Goal: Task Accomplishment & Management: Use online tool/utility

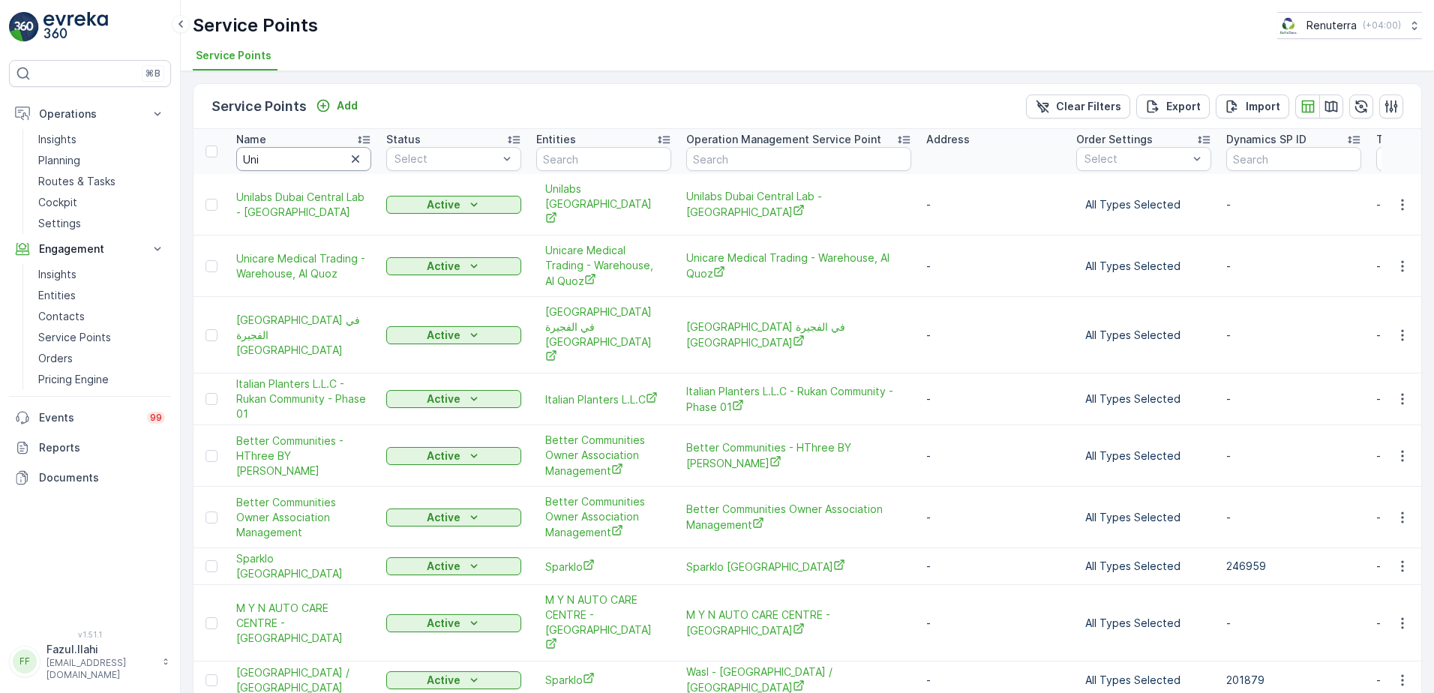
click at [276, 165] on input "Uni" at bounding box center [303, 159] width 135 height 24
type input "Al"
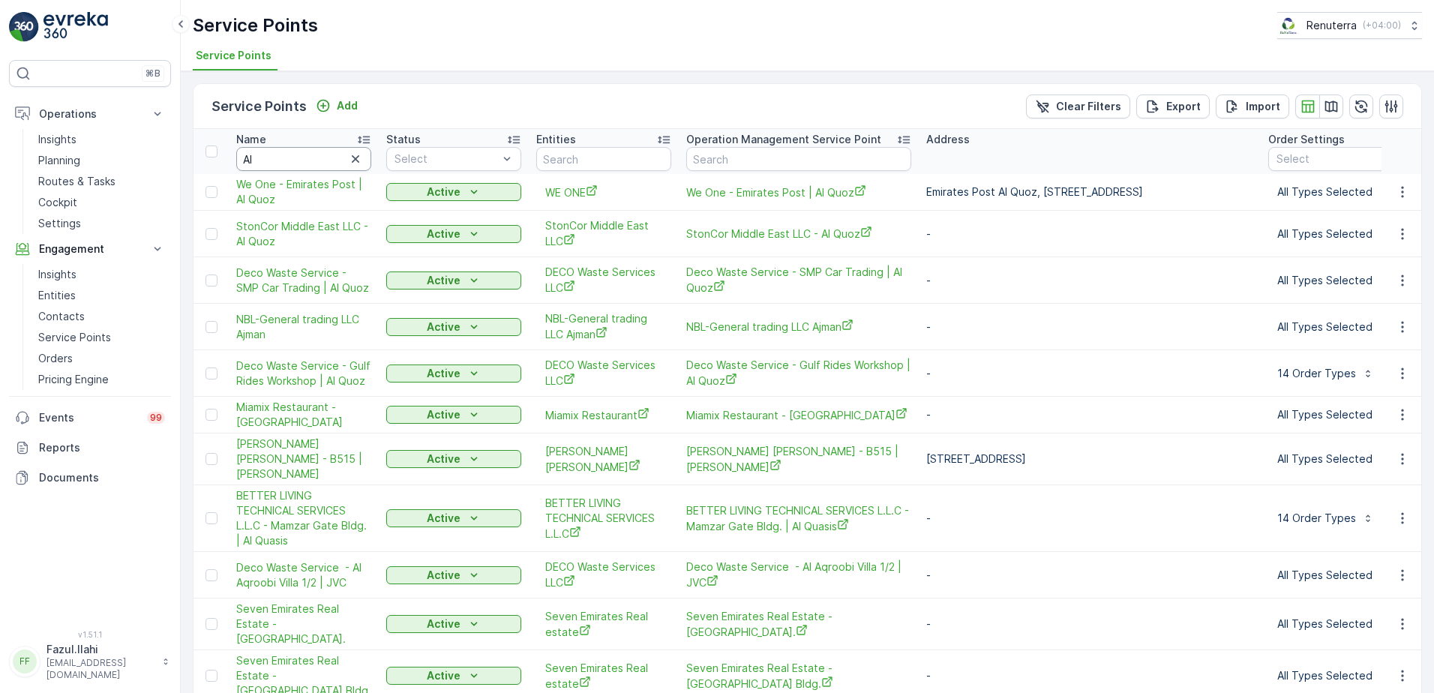
click at [283, 162] on input "Al" at bounding box center [303, 159] width 135 height 24
type input "Al Kayed"
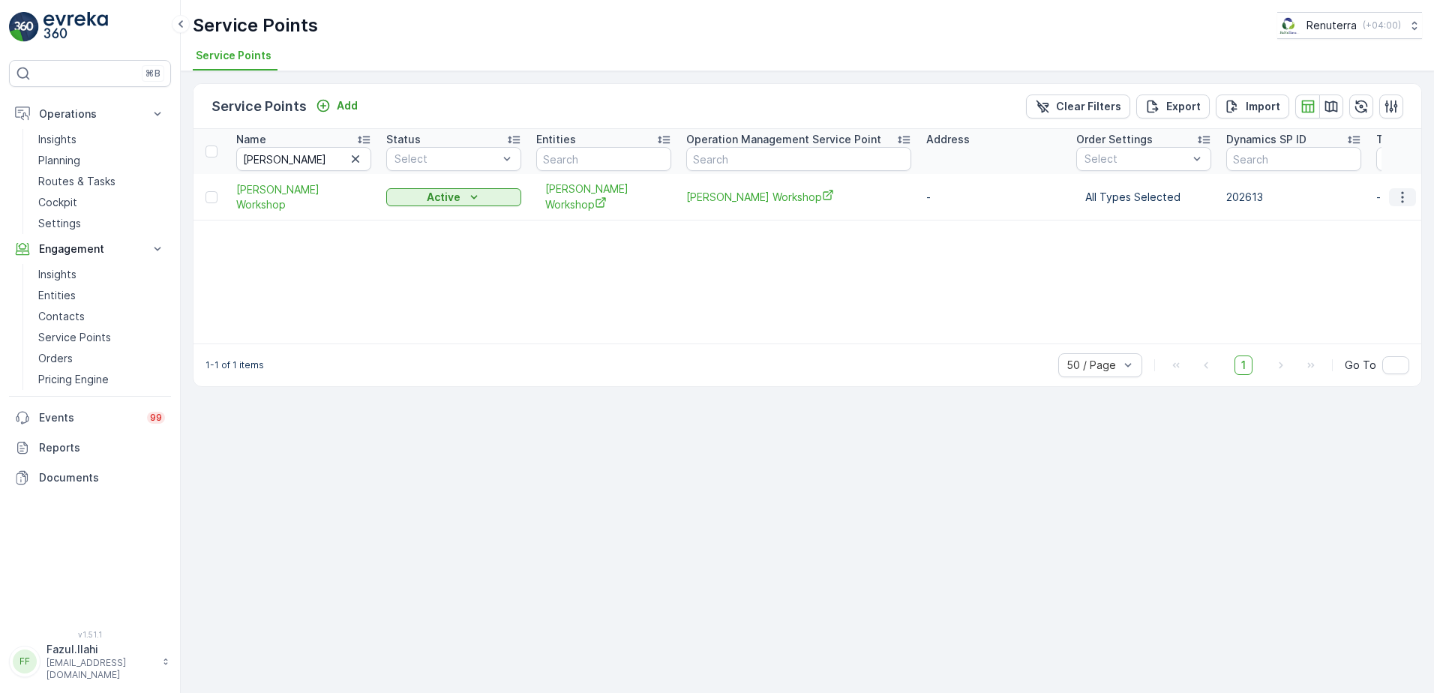
click at [1399, 194] on icon "button" at bounding box center [1402, 197] width 15 height 15
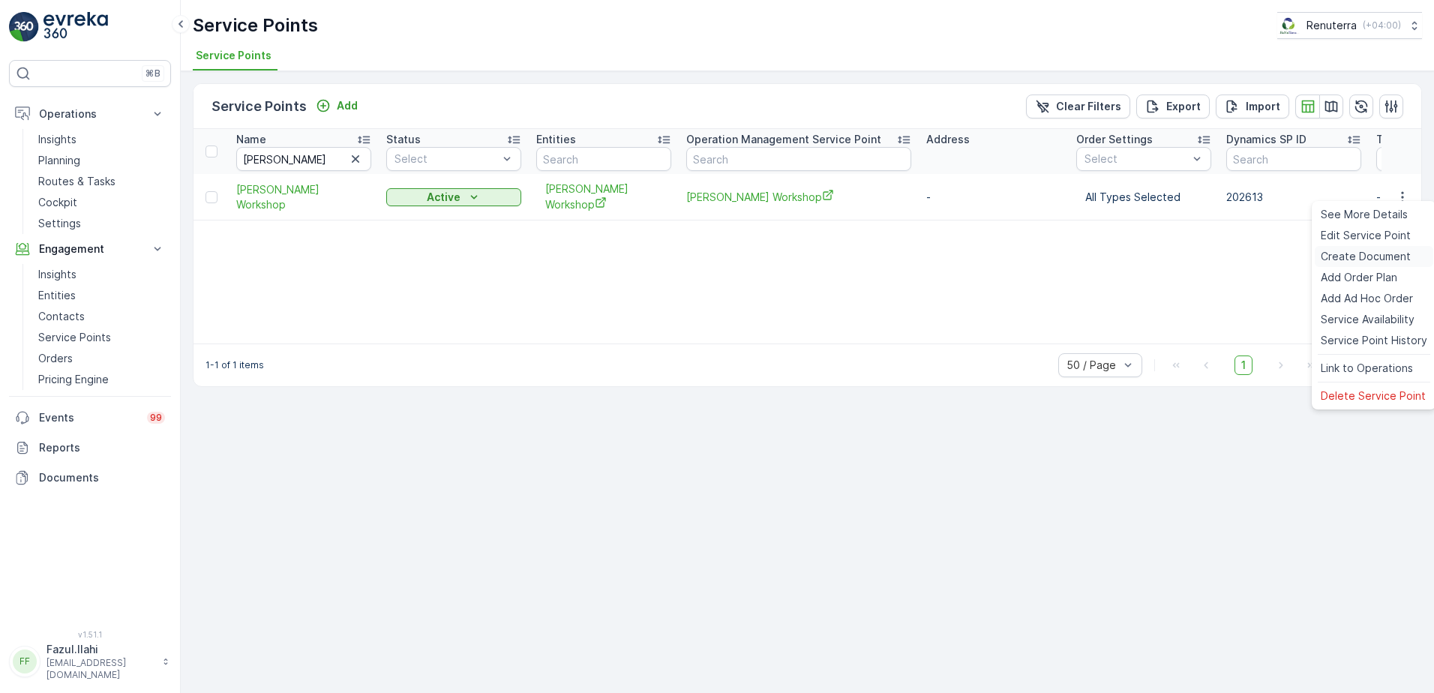
click at [1352, 258] on span "Create Document" at bounding box center [1365, 256] width 90 height 15
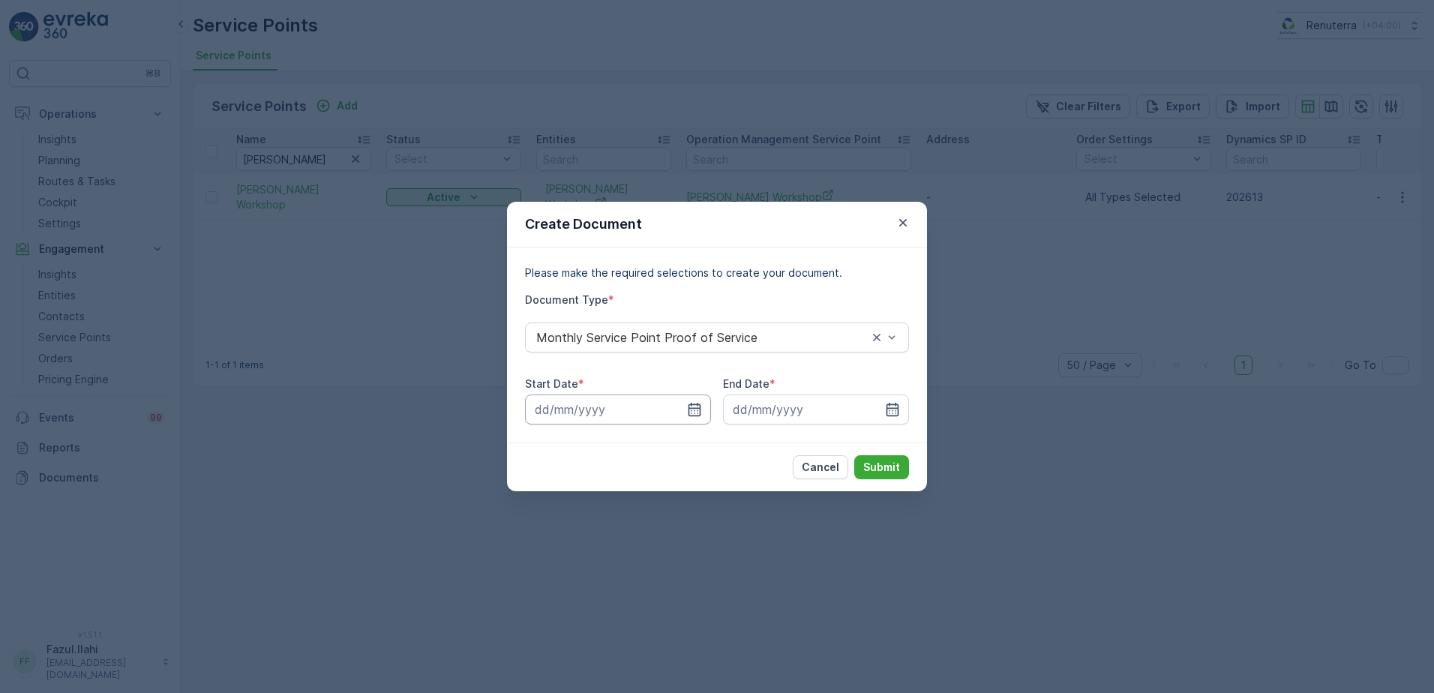
click at [709, 406] on input at bounding box center [618, 409] width 186 height 30
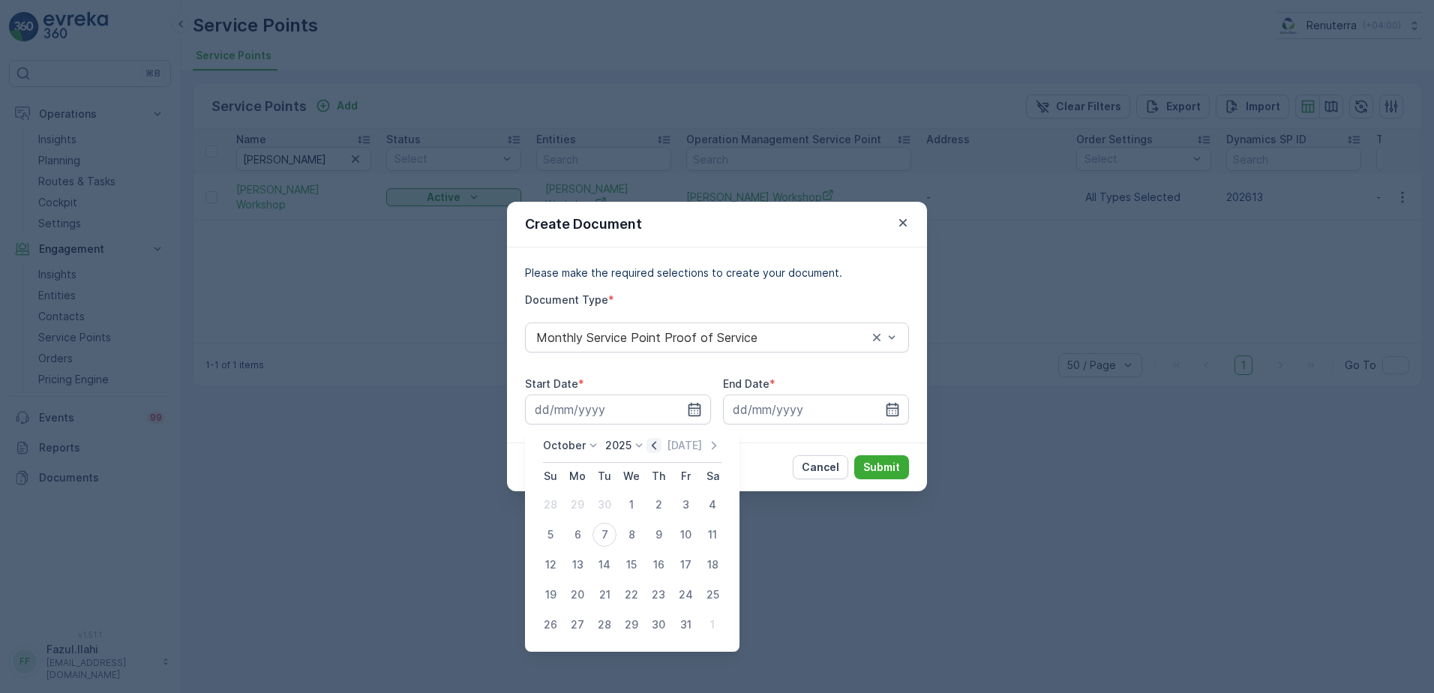
click at [659, 447] on icon "button" at bounding box center [653, 445] width 15 height 15
click at [572, 500] on div "1" at bounding box center [577, 505] width 24 height 24
type input "01.09.2025"
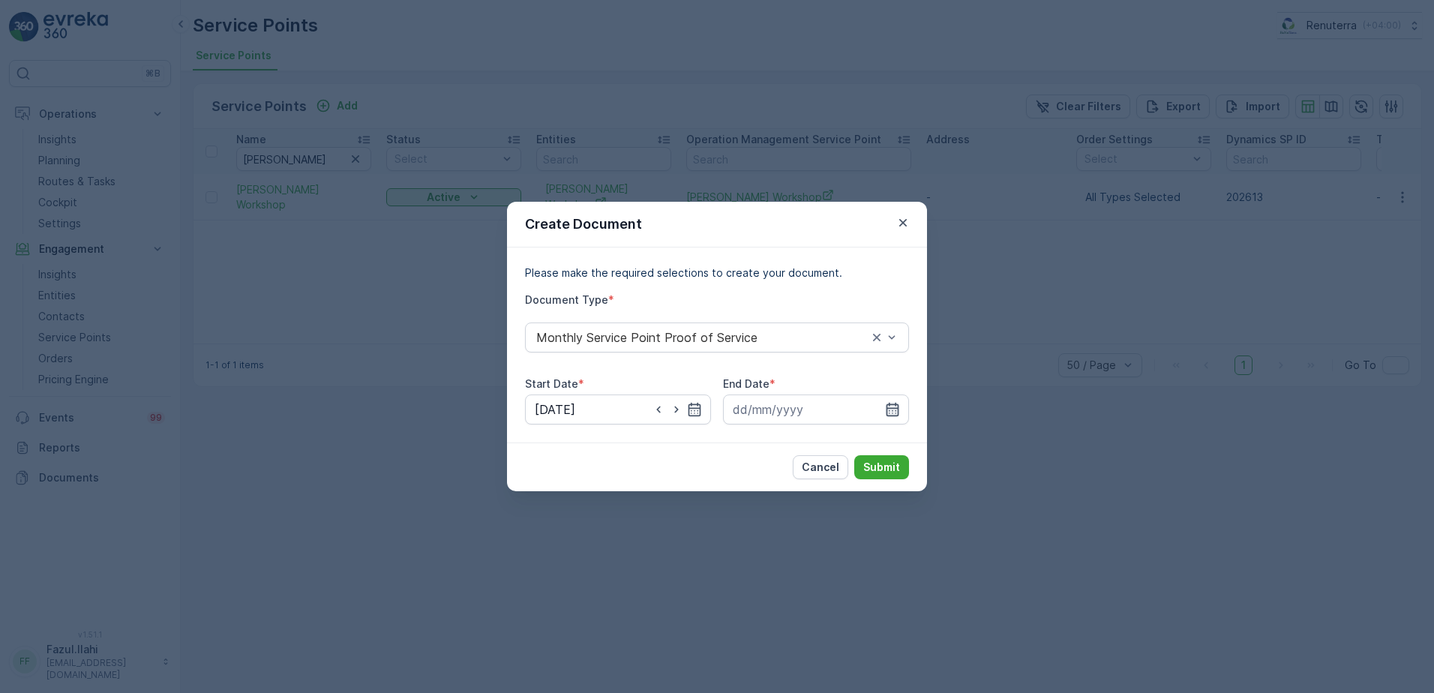
click at [888, 415] on icon "button" at bounding box center [892, 409] width 13 height 13
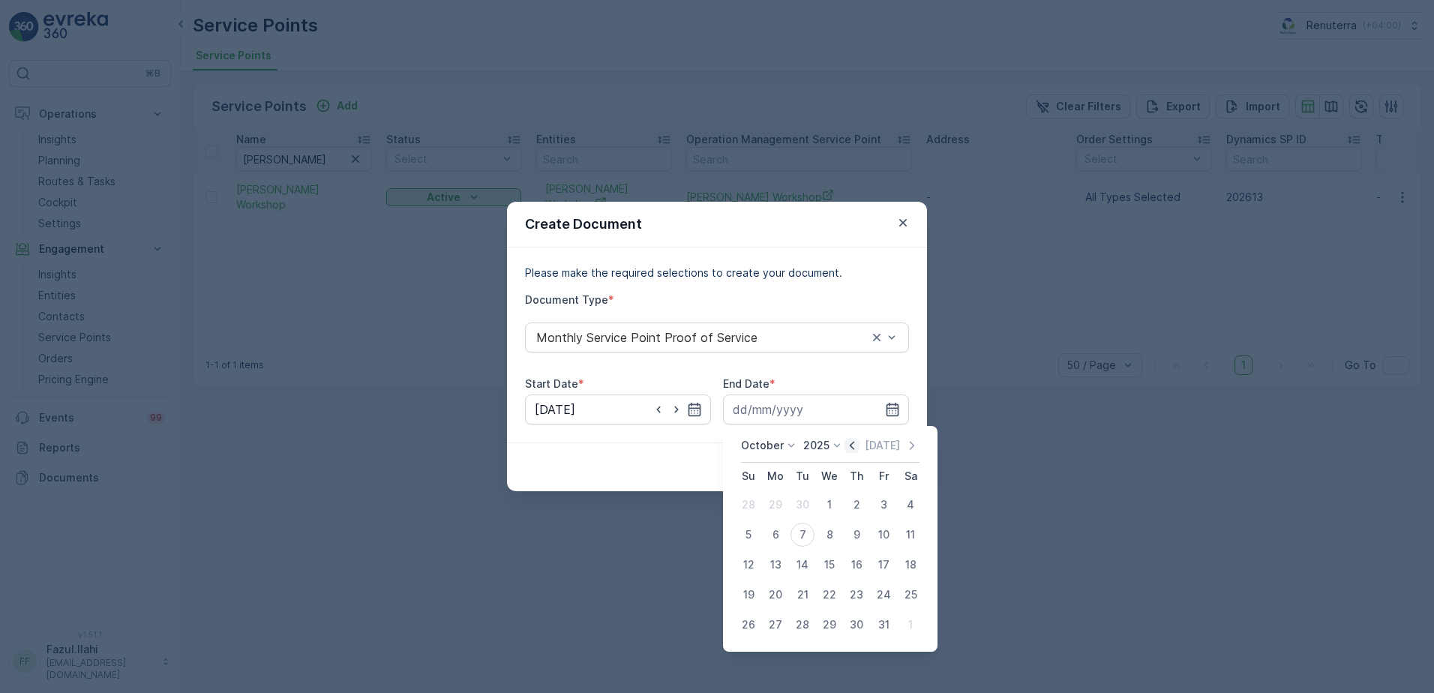
click at [854, 448] on icon "button" at bounding box center [852, 445] width 4 height 8
click at [808, 634] on div "30" at bounding box center [802, 625] width 24 height 24
type input "30.09.2025"
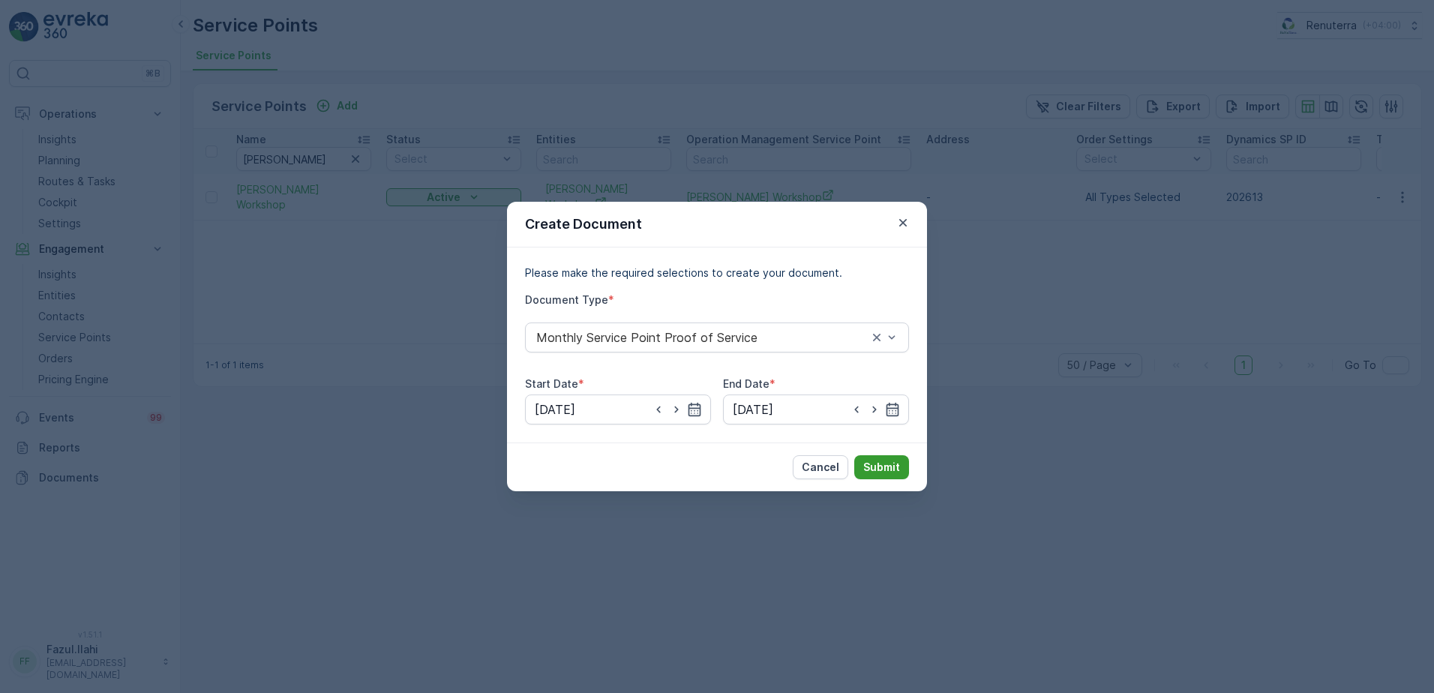
click at [897, 462] on p "Submit" at bounding box center [881, 467] width 37 height 15
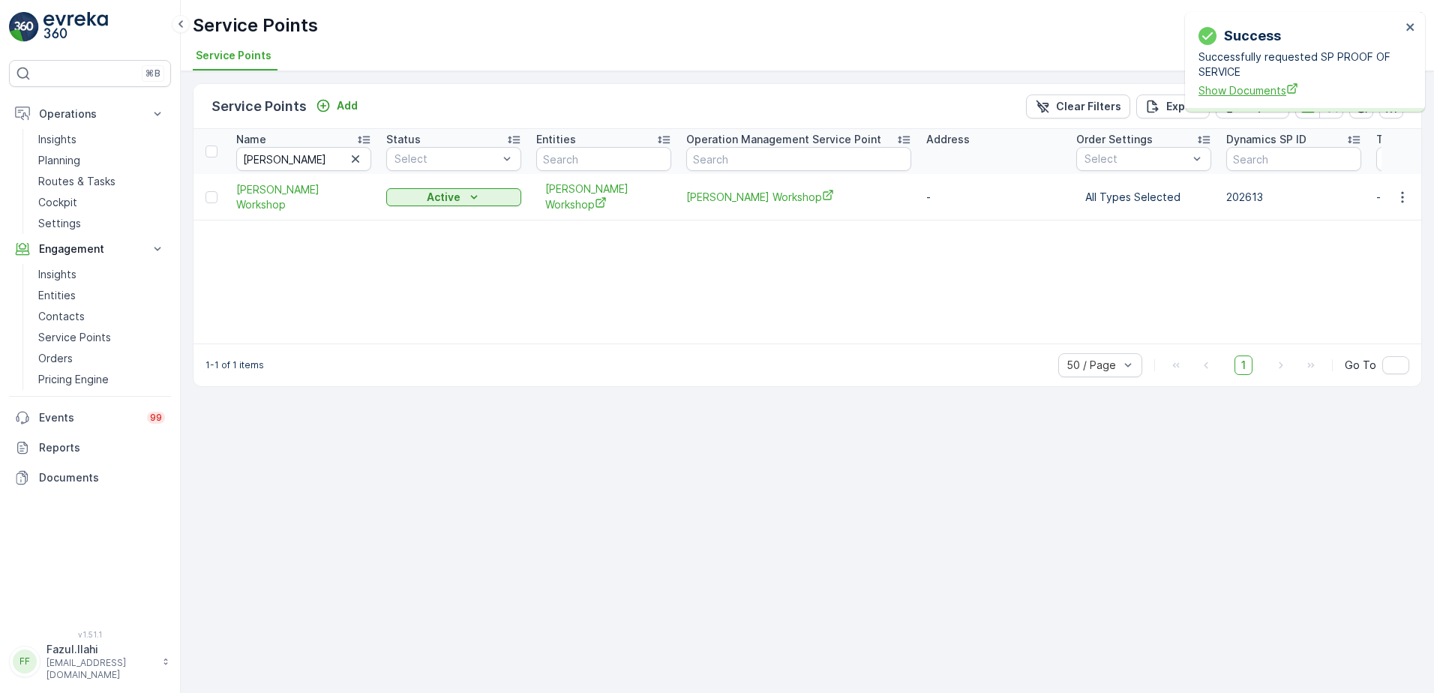
click at [1264, 95] on span "Show Documents" at bounding box center [1299, 90] width 202 height 16
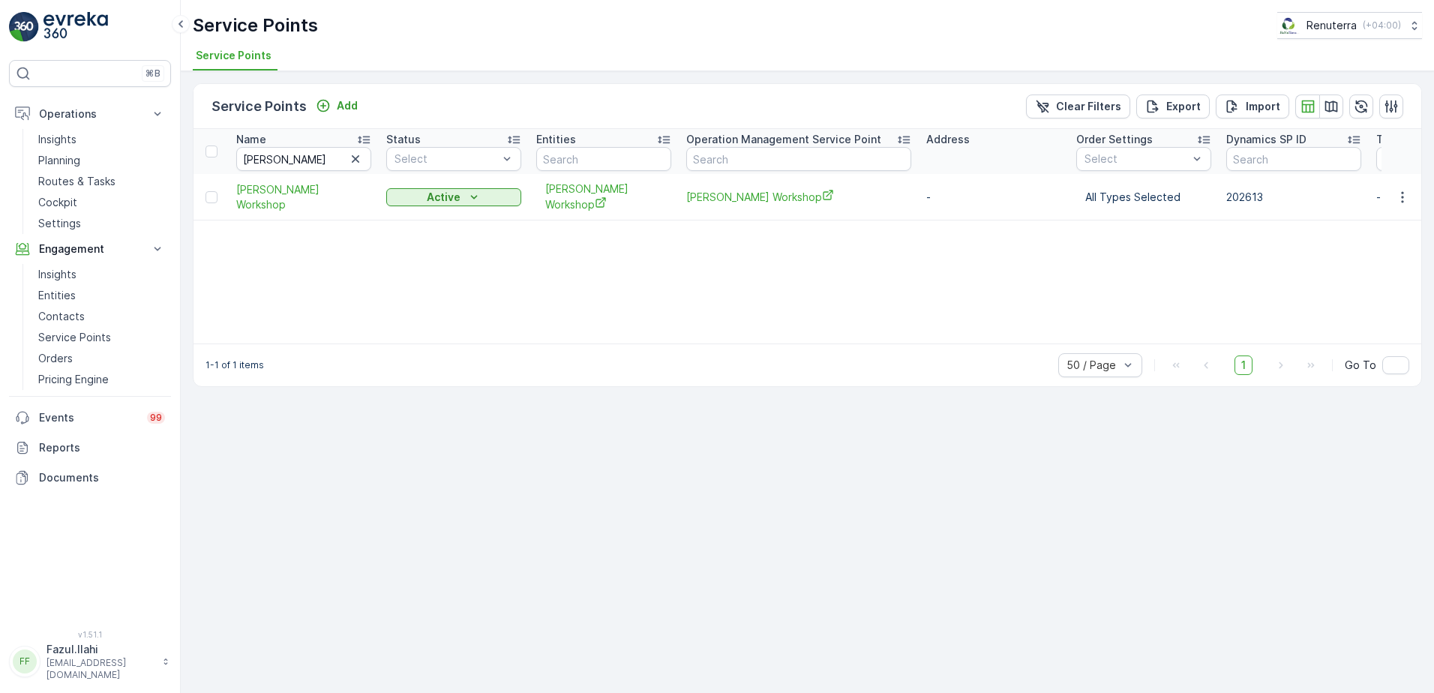
click at [300, 154] on input "Al Kayed" at bounding box center [303, 159] width 135 height 24
type input "Diver"
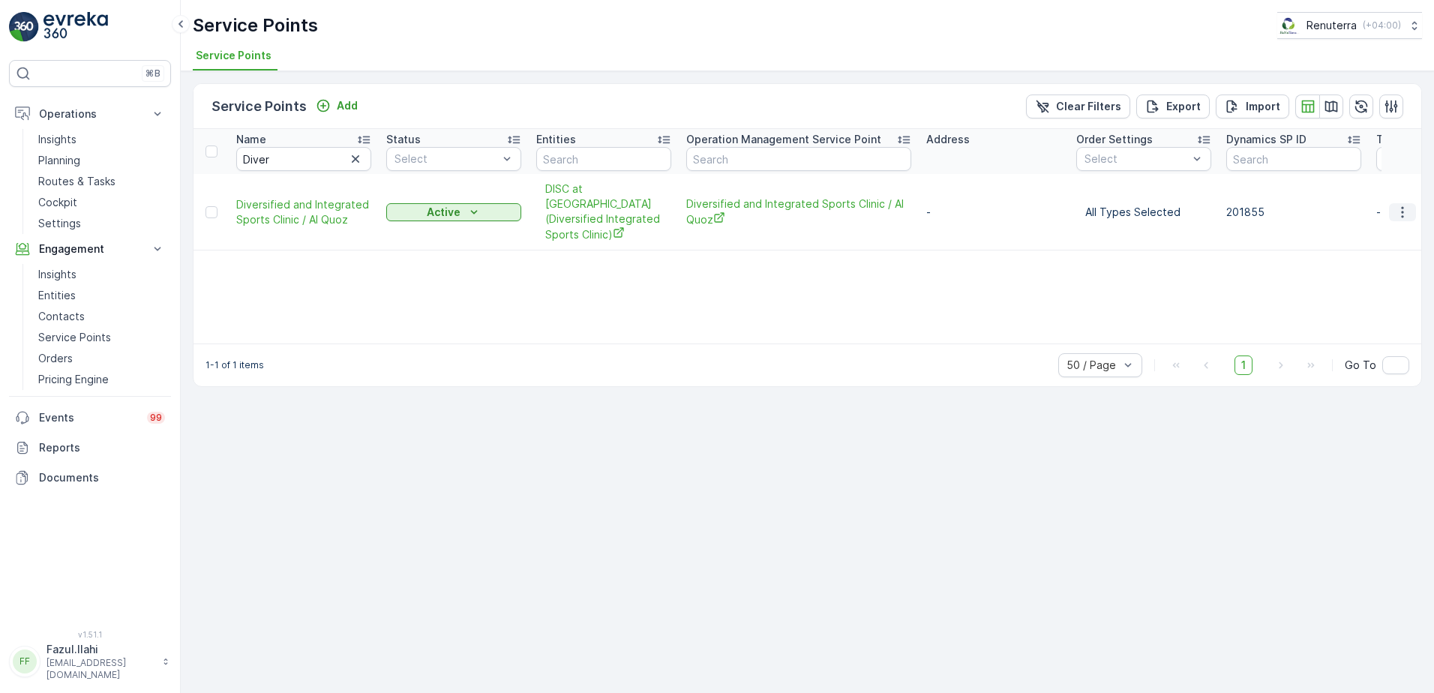
click at [1404, 205] on icon "button" at bounding box center [1402, 212] width 15 height 15
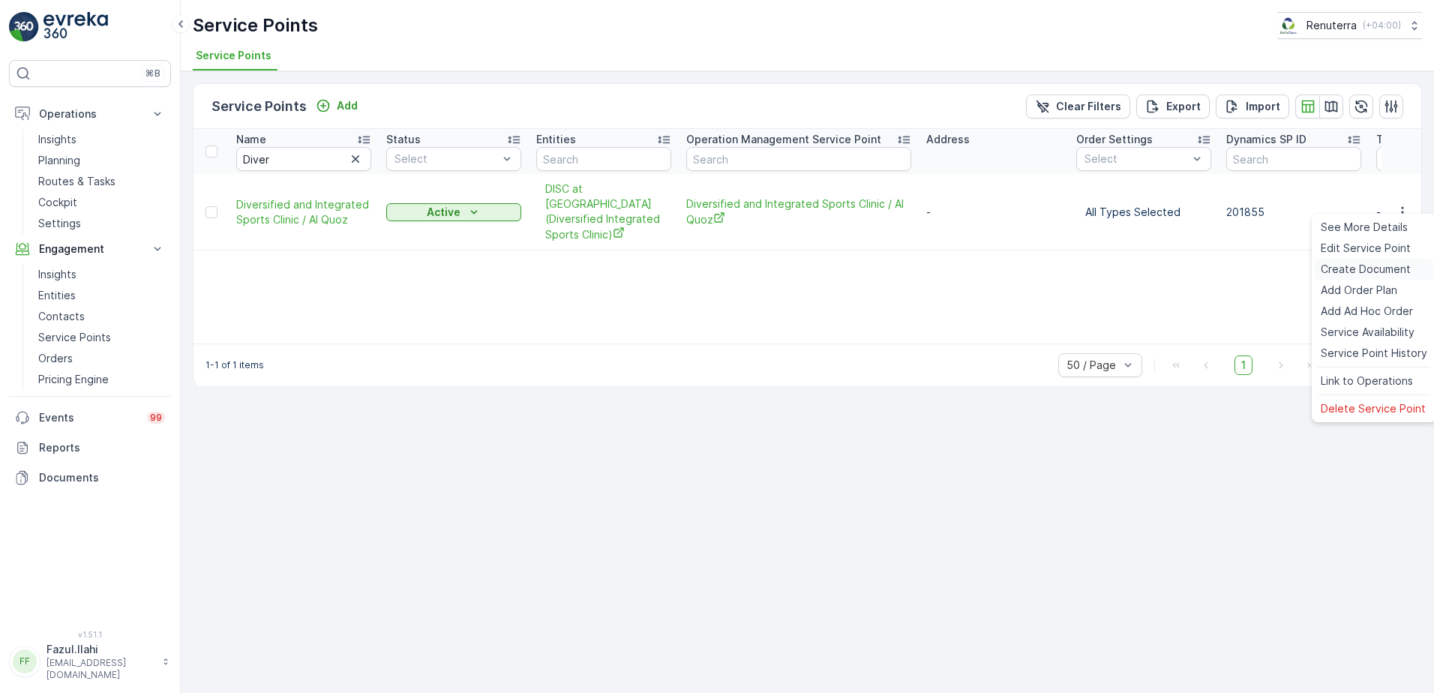
click at [1363, 265] on span "Create Document" at bounding box center [1365, 269] width 90 height 15
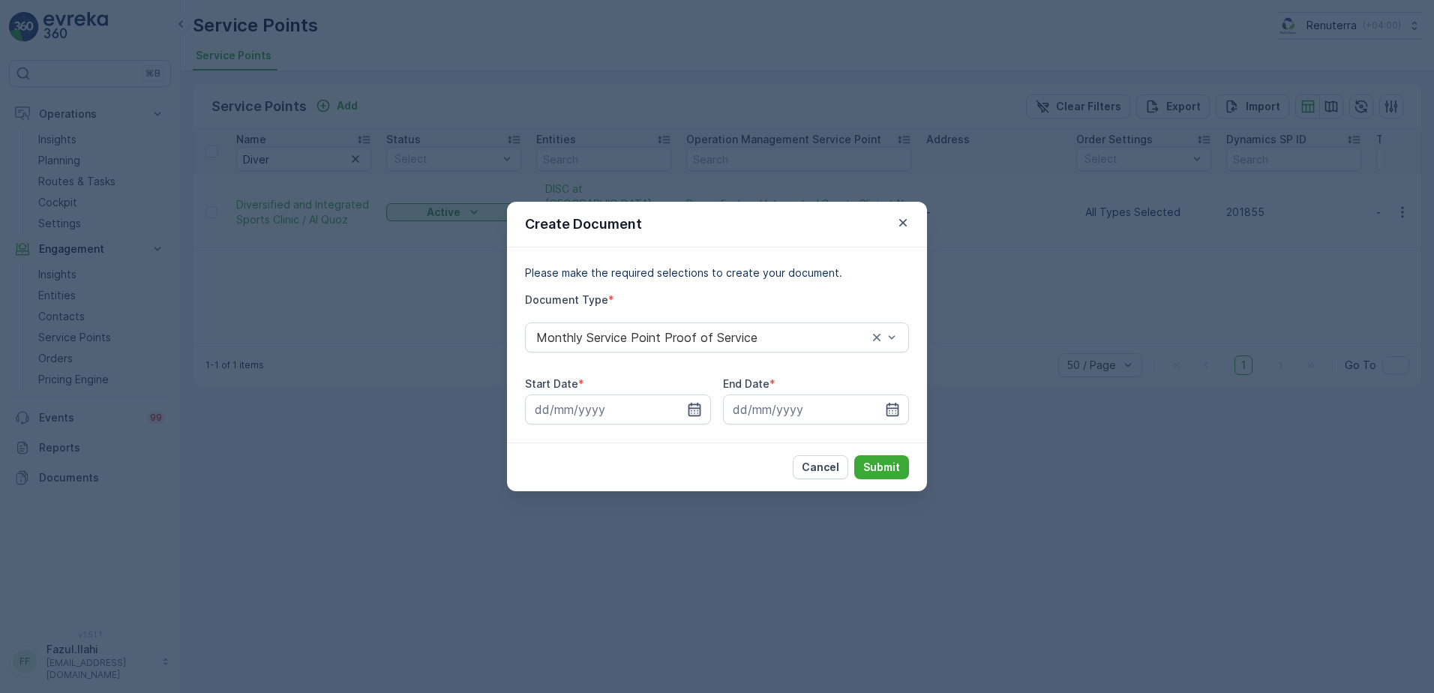
click at [700, 407] on icon "button" at bounding box center [694, 409] width 13 height 13
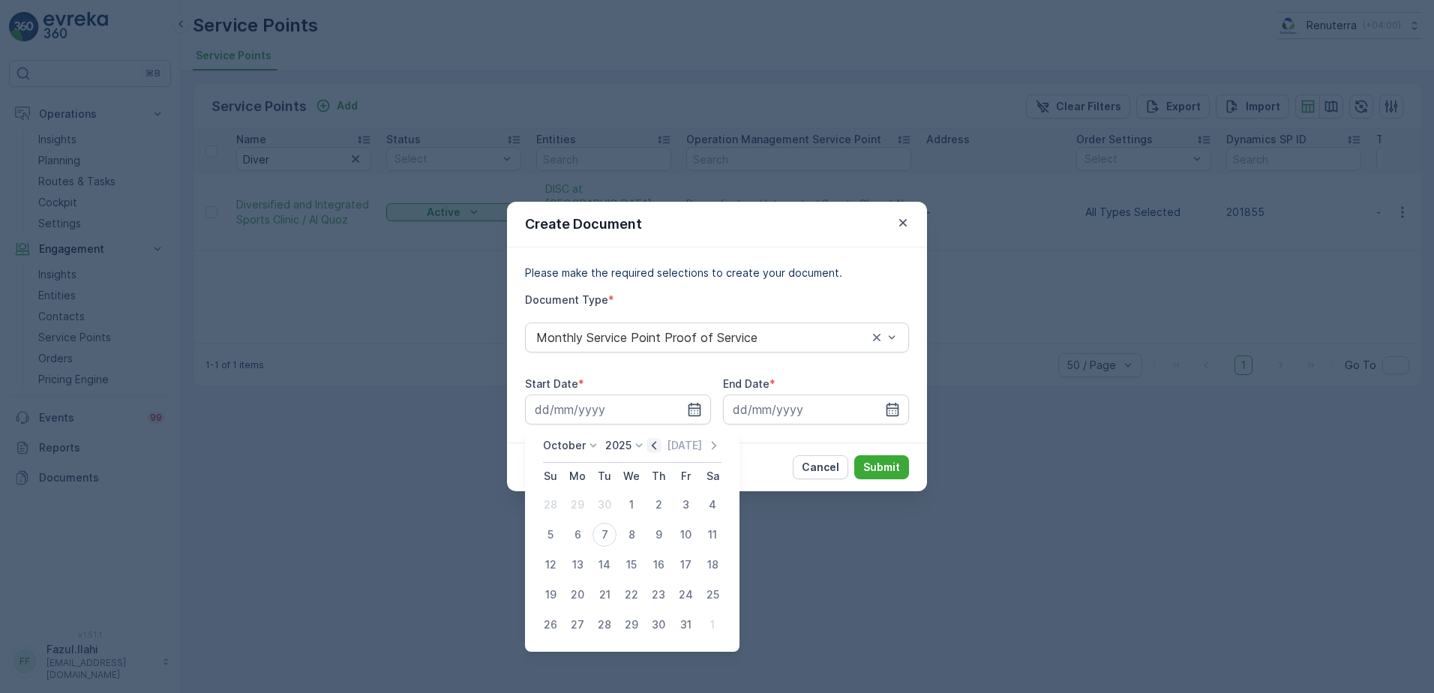
click at [655, 443] on icon "button" at bounding box center [653, 445] width 15 height 15
click at [576, 502] on div "1" at bounding box center [577, 505] width 24 height 24
type input "01.09.2025"
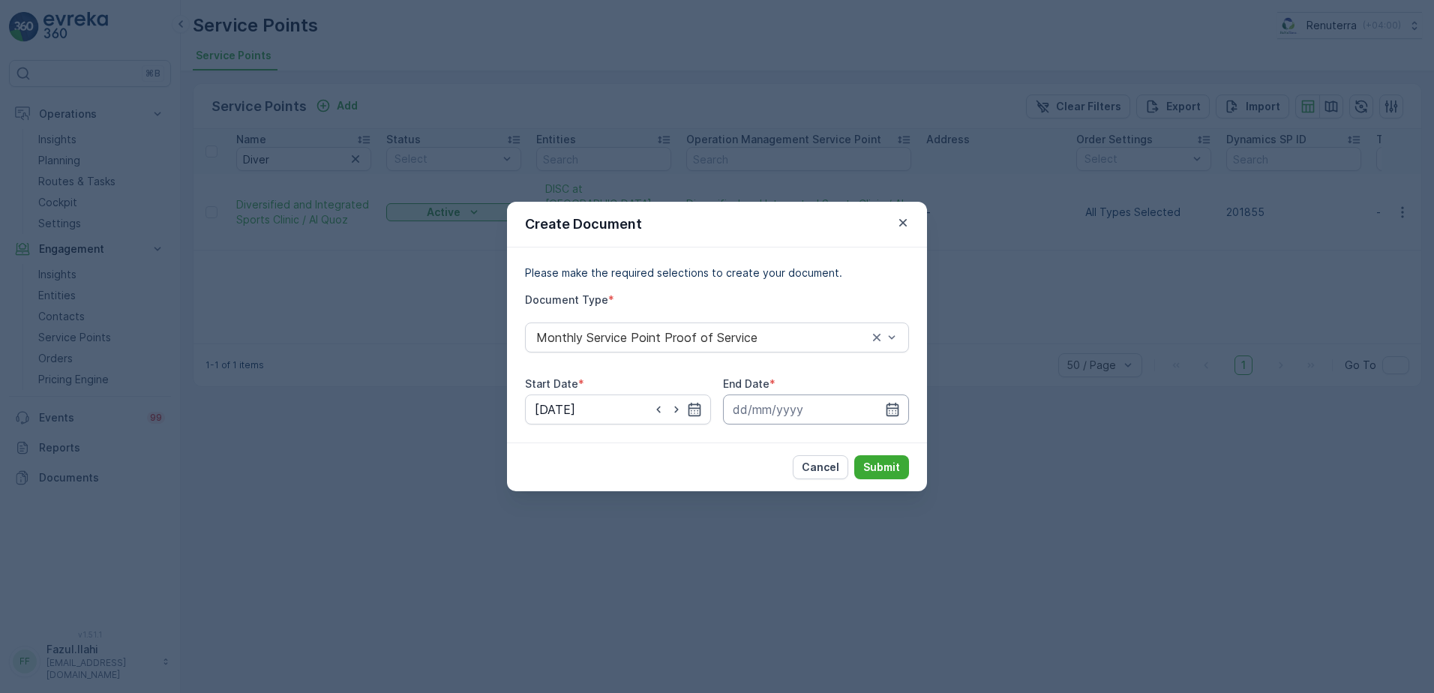
click at [904, 407] on input at bounding box center [816, 409] width 186 height 30
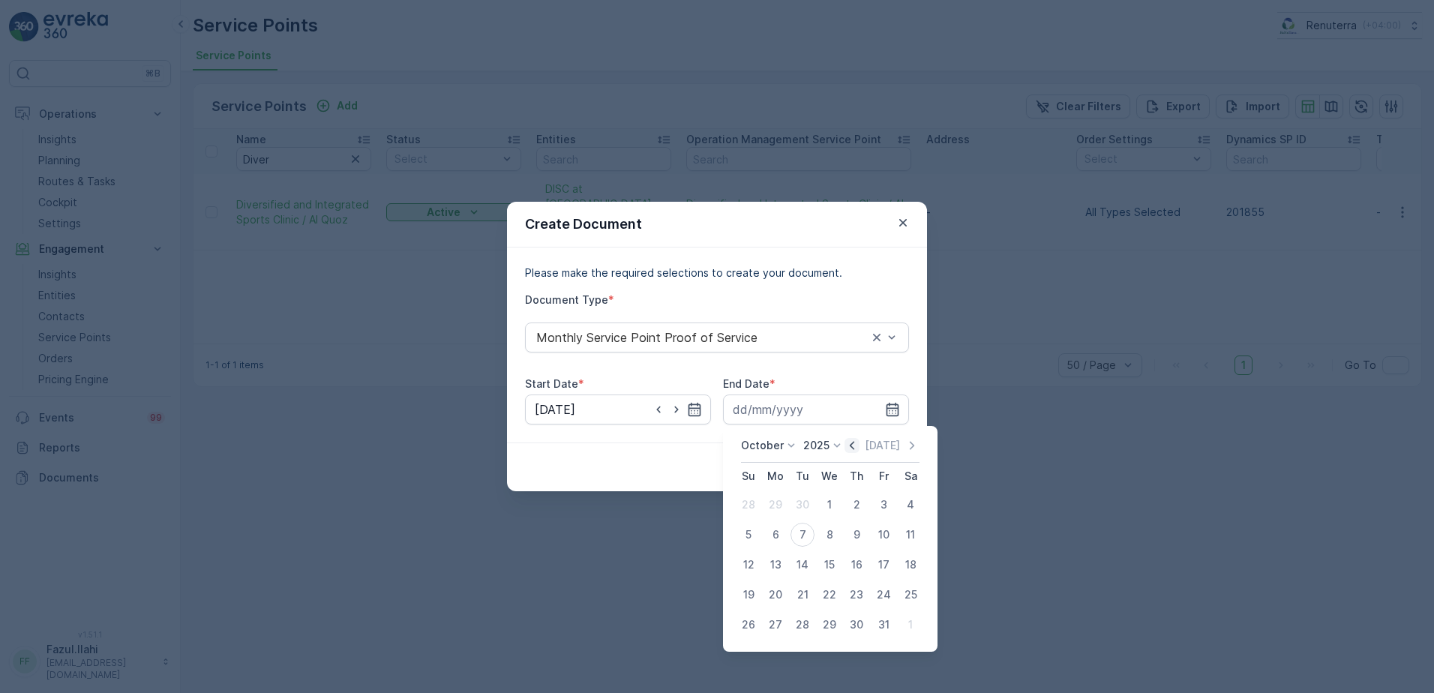
click at [852, 442] on icon "button" at bounding box center [851, 445] width 15 height 15
click at [802, 629] on div "30" at bounding box center [802, 625] width 24 height 24
type input "30.09.2025"
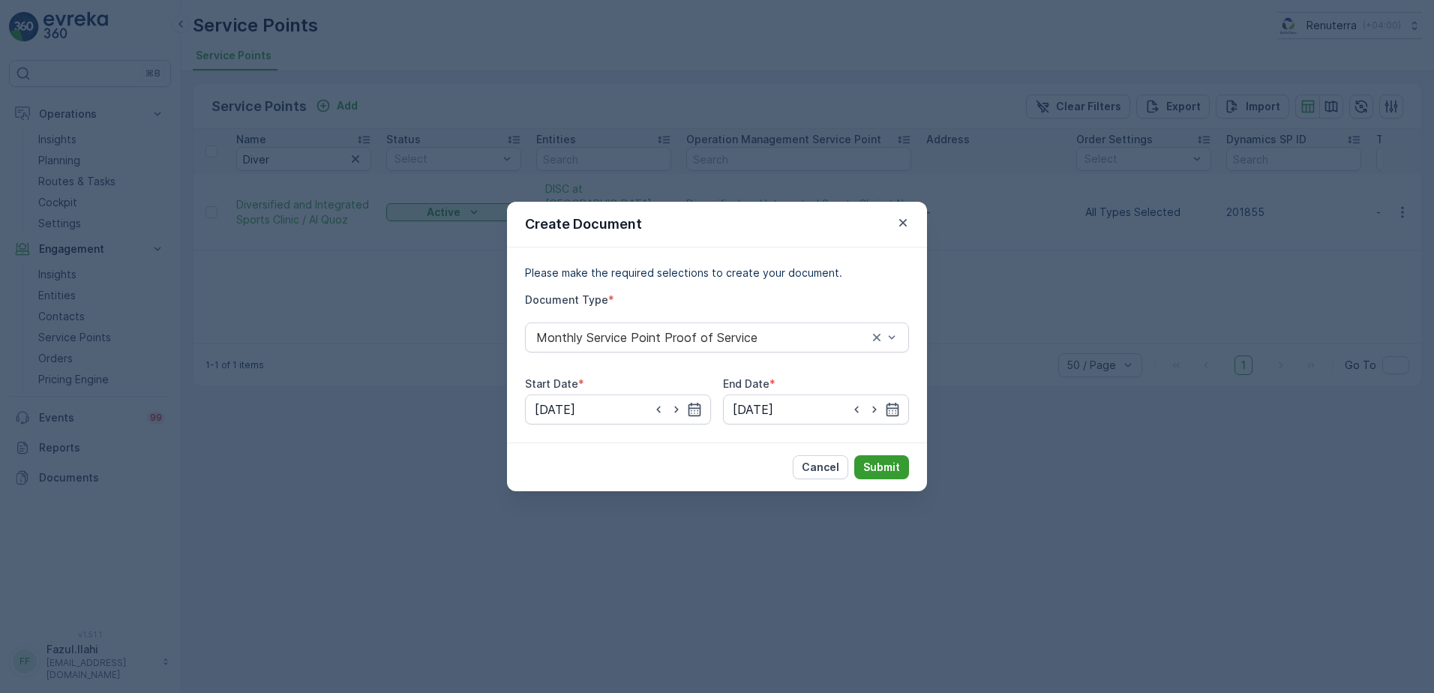
click at [882, 475] on button "Submit" at bounding box center [881, 467] width 55 height 24
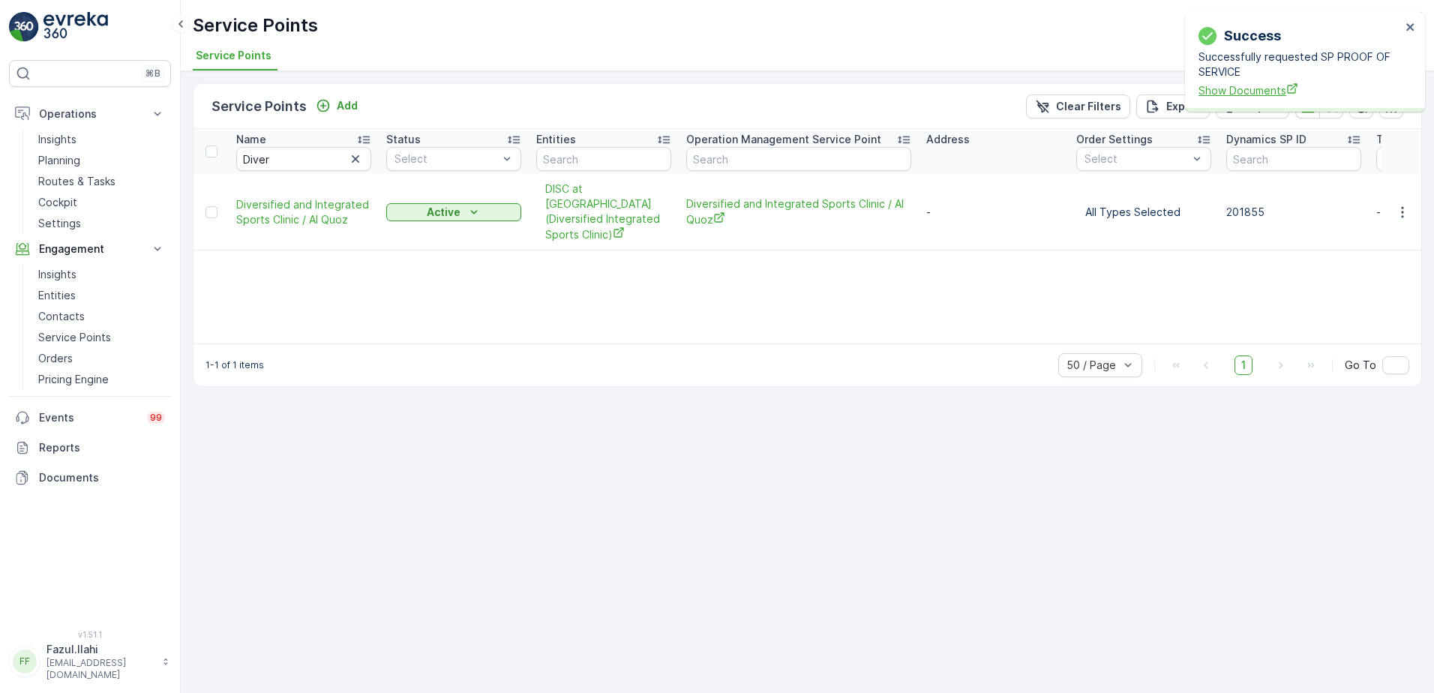
click at [1245, 85] on span "Show Documents" at bounding box center [1299, 90] width 202 height 16
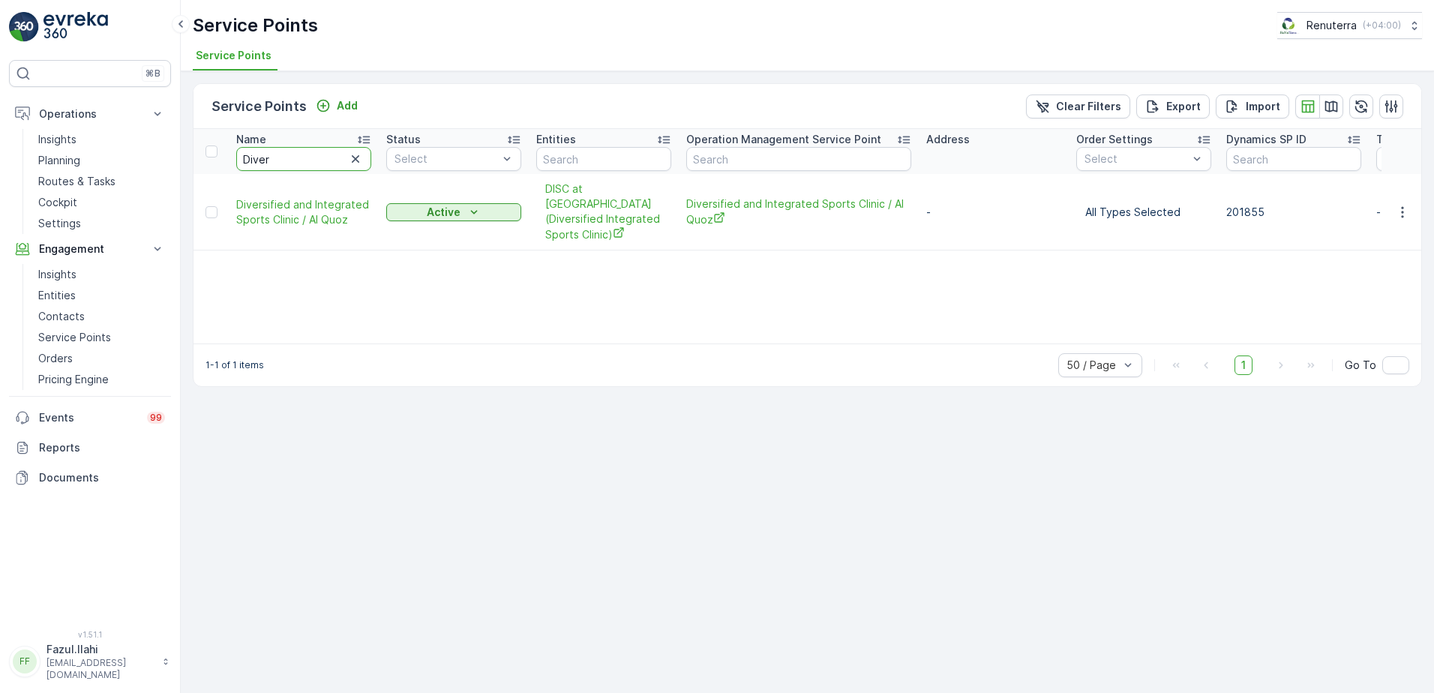
click at [296, 158] on input "Diver" at bounding box center [303, 159] width 135 height 24
type input "Ki"
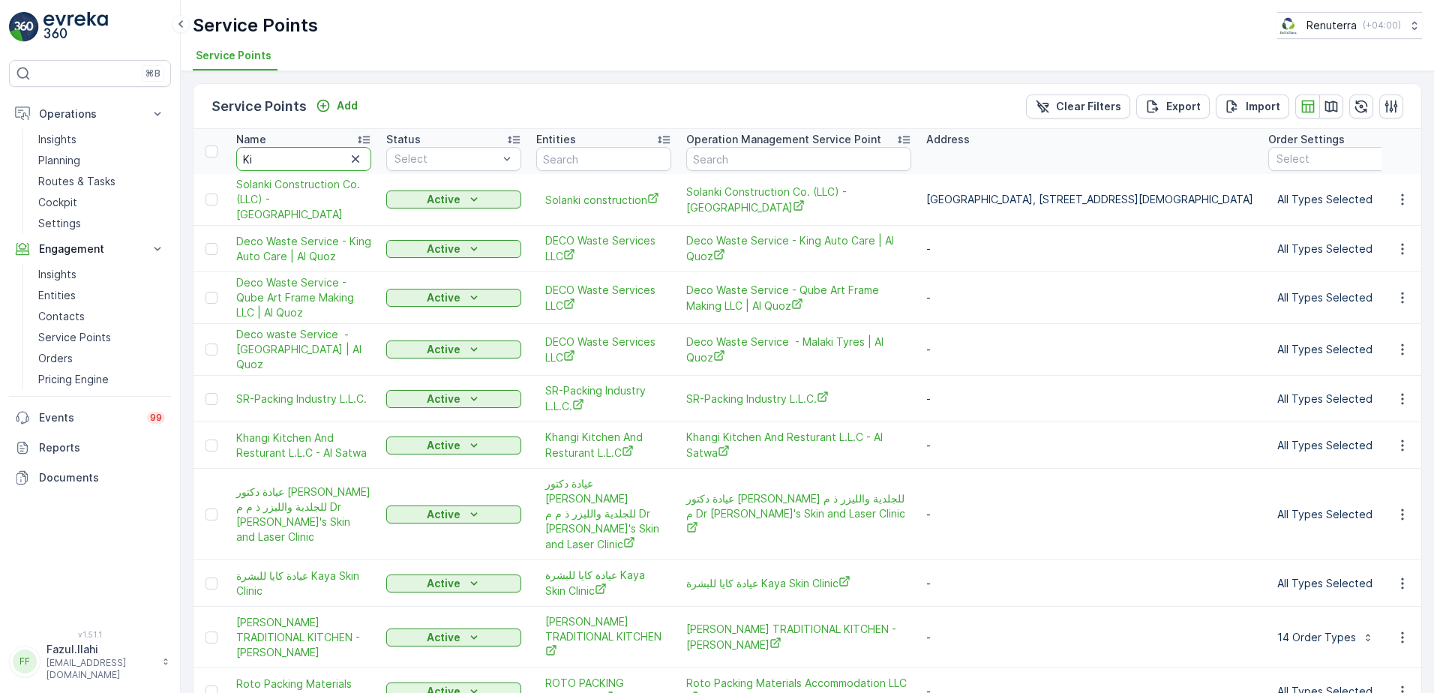
click at [292, 163] on input "Ki" at bounding box center [303, 159] width 135 height 24
type input "Kings"
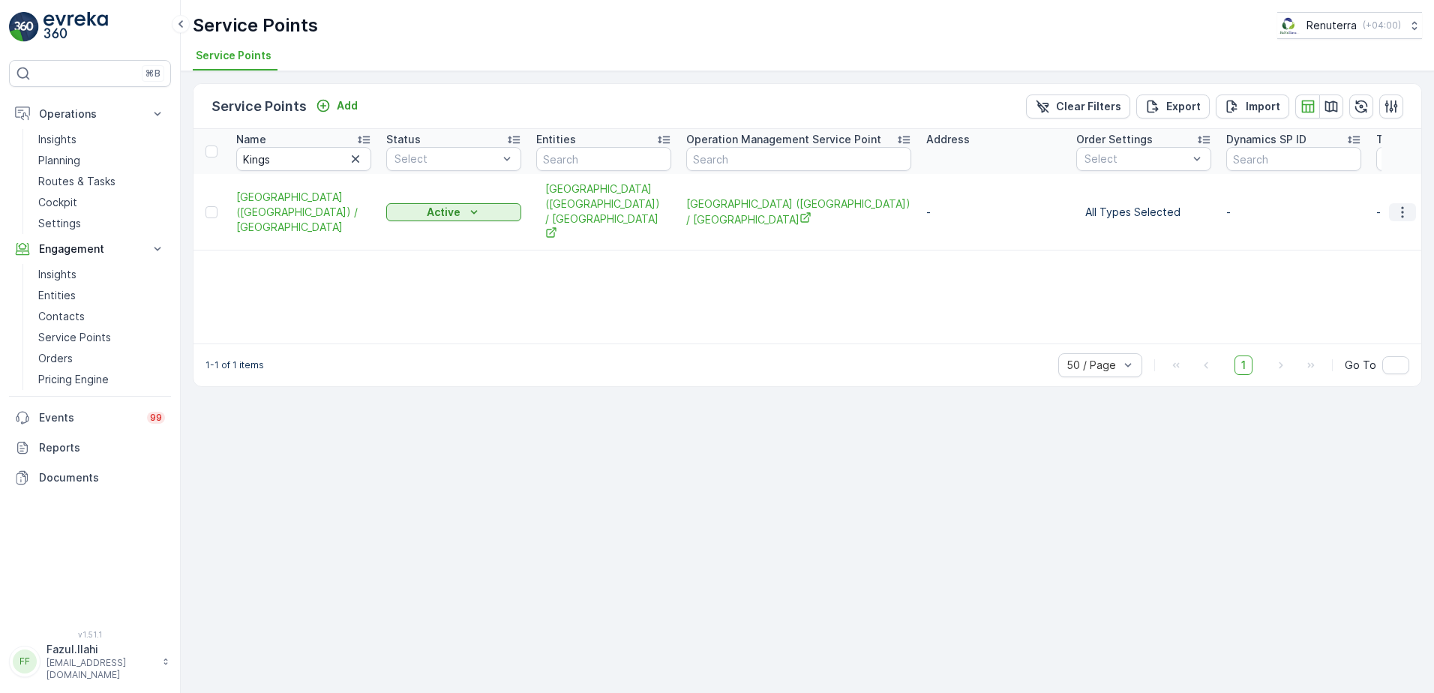
click at [1407, 205] on icon "button" at bounding box center [1402, 212] width 15 height 15
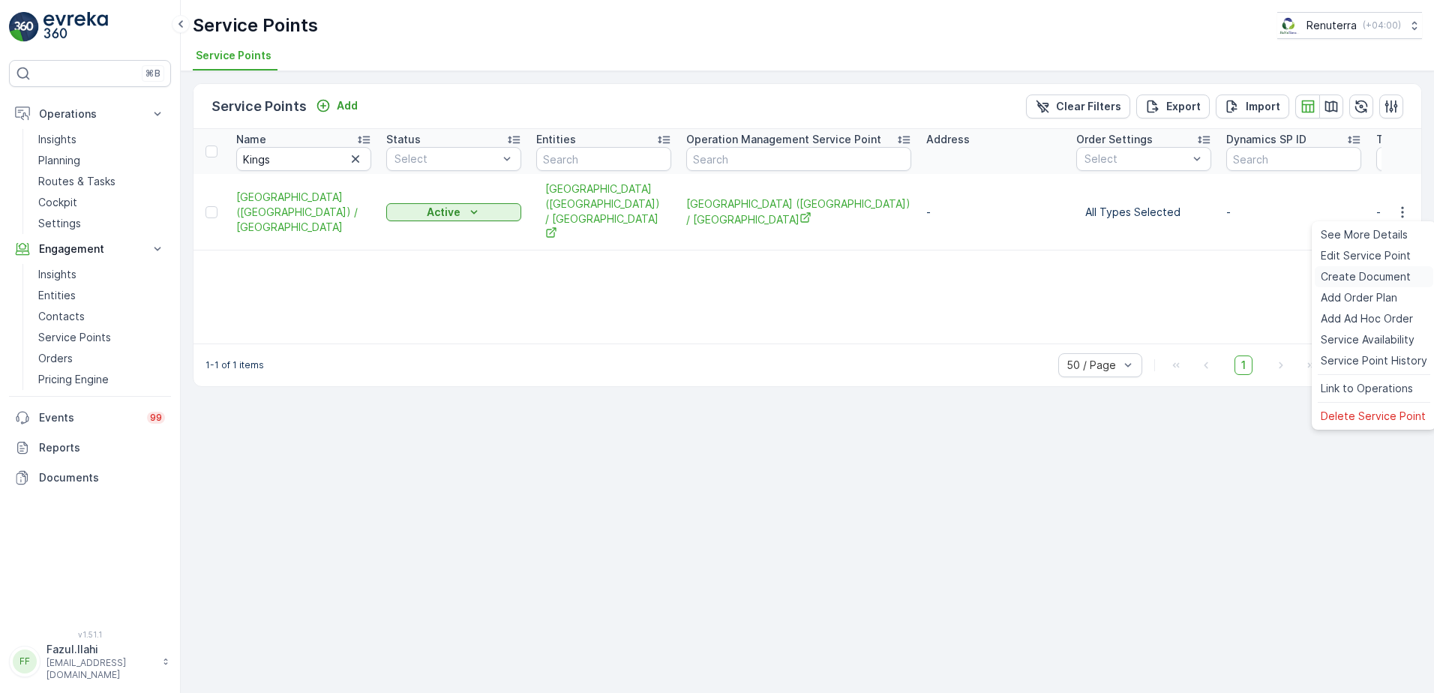
click at [1350, 276] on span "Create Document" at bounding box center [1365, 276] width 90 height 15
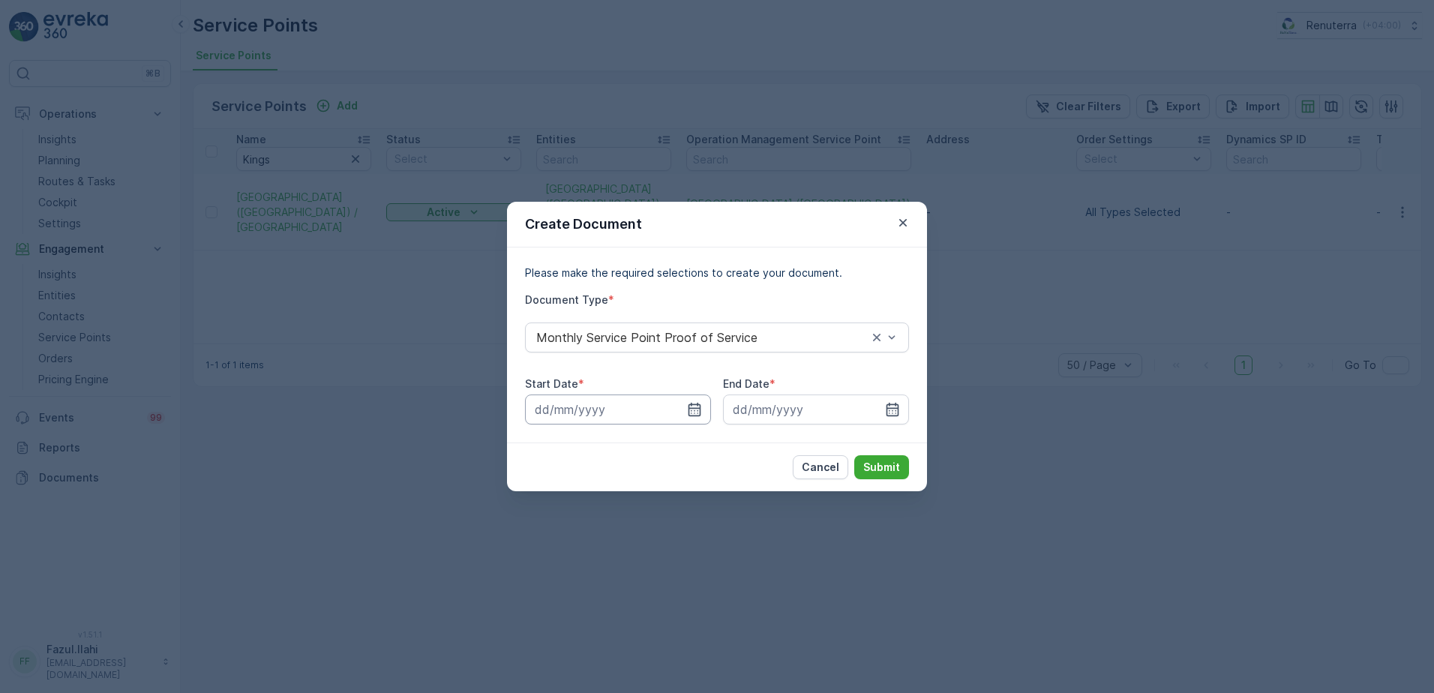
click at [683, 413] on input at bounding box center [618, 409] width 186 height 30
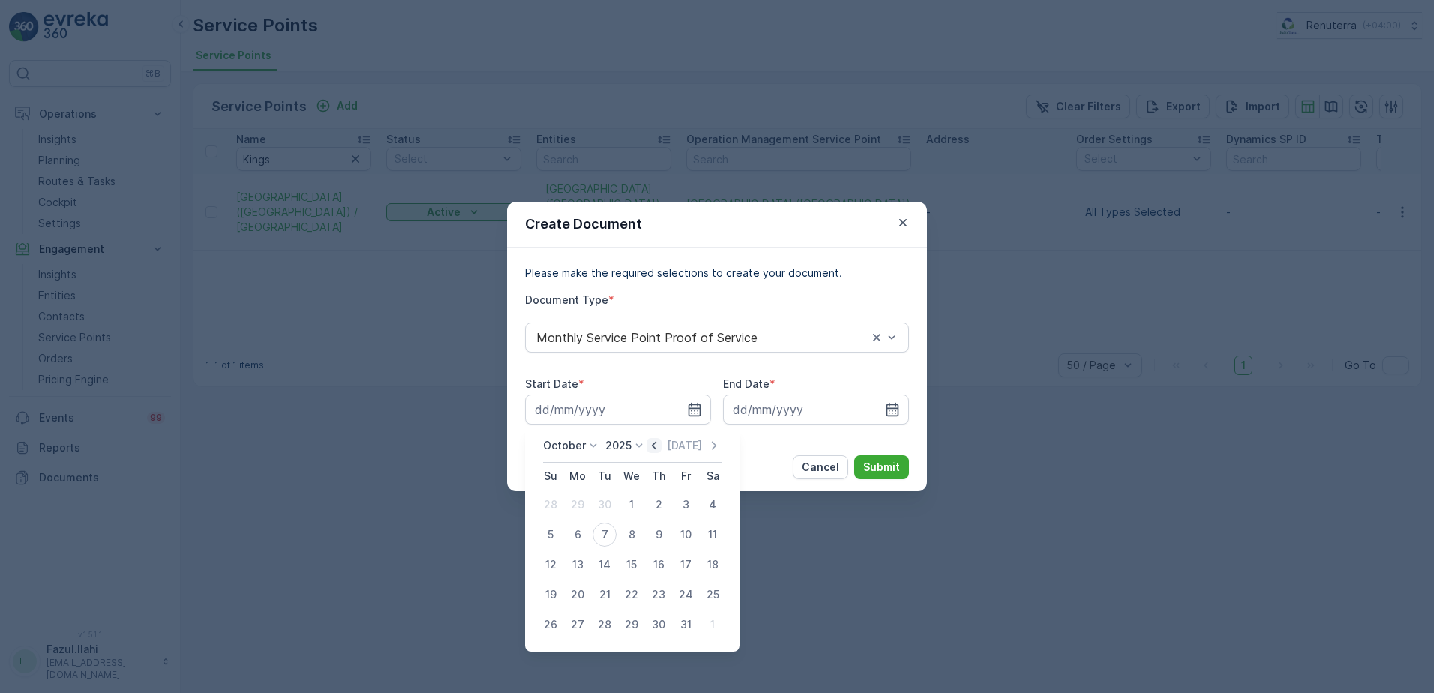
click at [660, 449] on icon "button" at bounding box center [653, 445] width 15 height 15
click at [577, 497] on div "1" at bounding box center [577, 505] width 24 height 24
type input "01.09.2025"
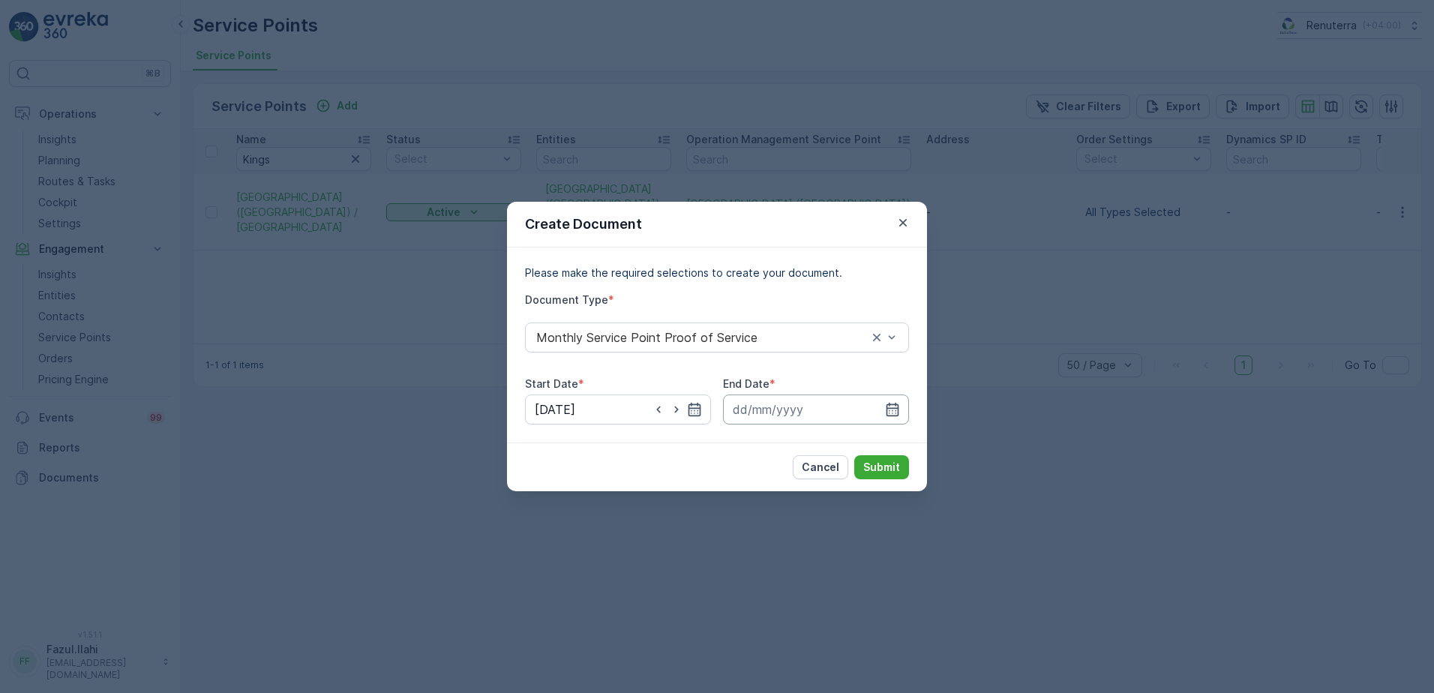
click at [901, 405] on input at bounding box center [816, 409] width 186 height 30
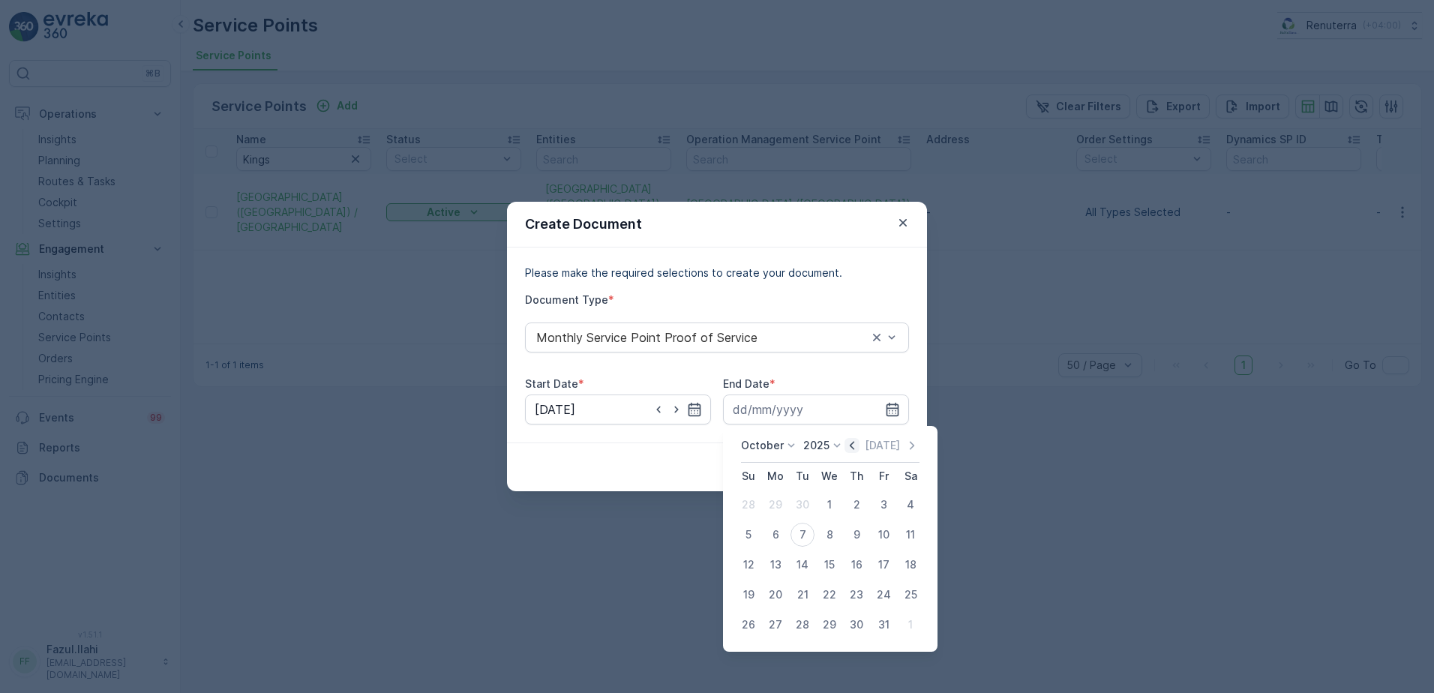
click at [858, 446] on icon "button" at bounding box center [851, 445] width 15 height 15
click at [798, 625] on div "30" at bounding box center [802, 625] width 24 height 24
type input "30.09.2025"
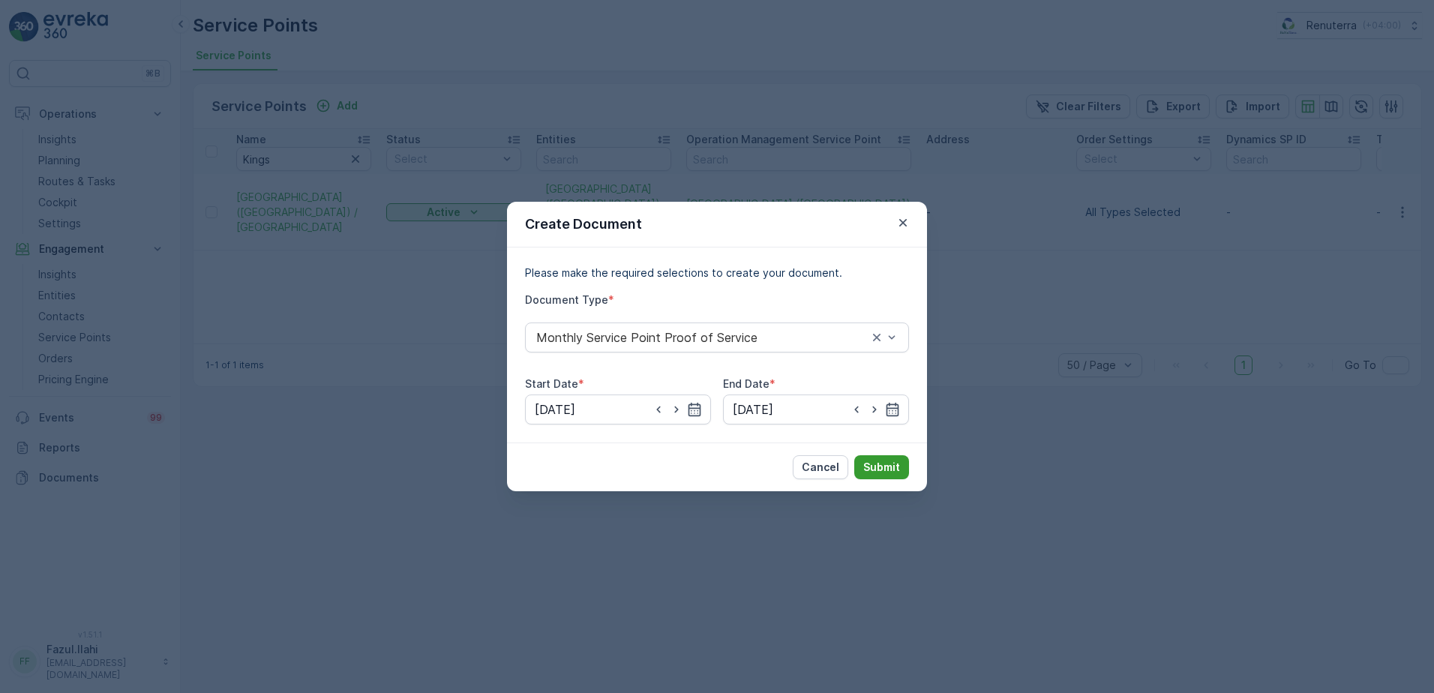
click at [879, 469] on p "Submit" at bounding box center [881, 467] width 37 height 15
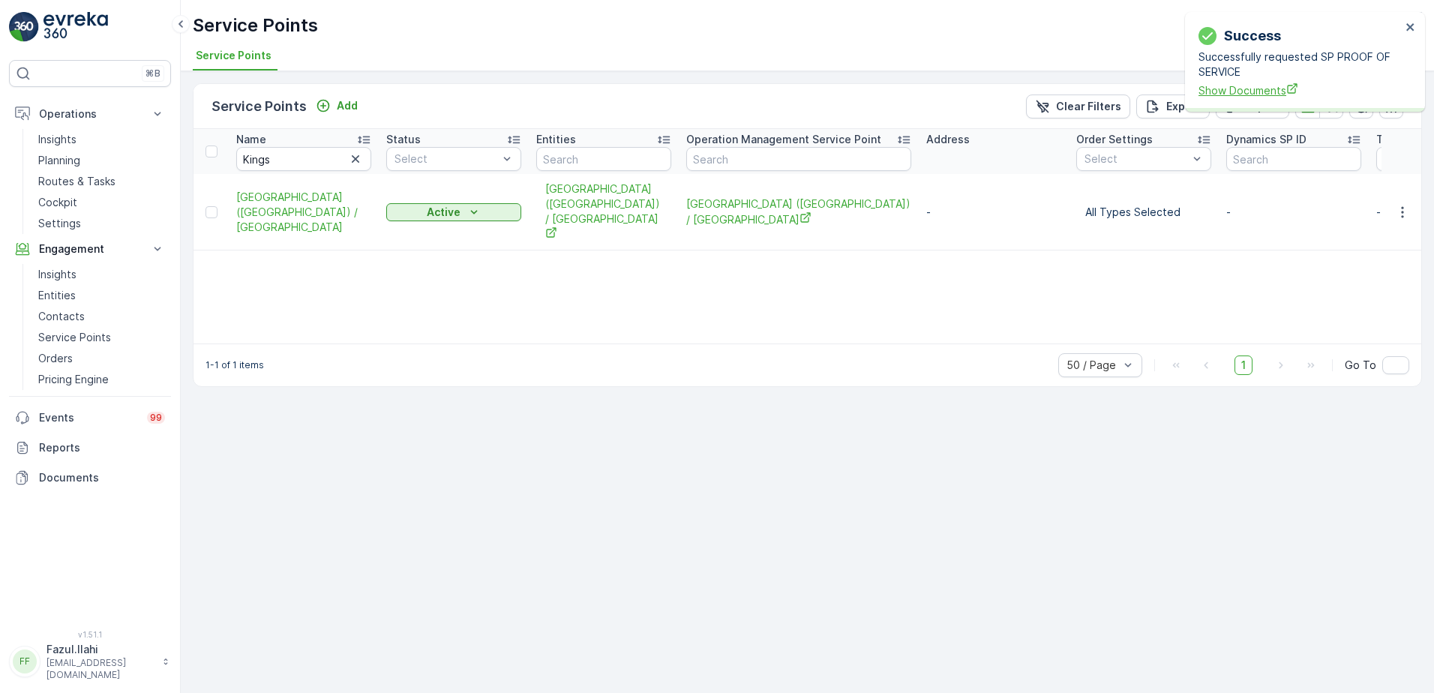
click at [1254, 84] on span "Show Documents" at bounding box center [1299, 90] width 202 height 16
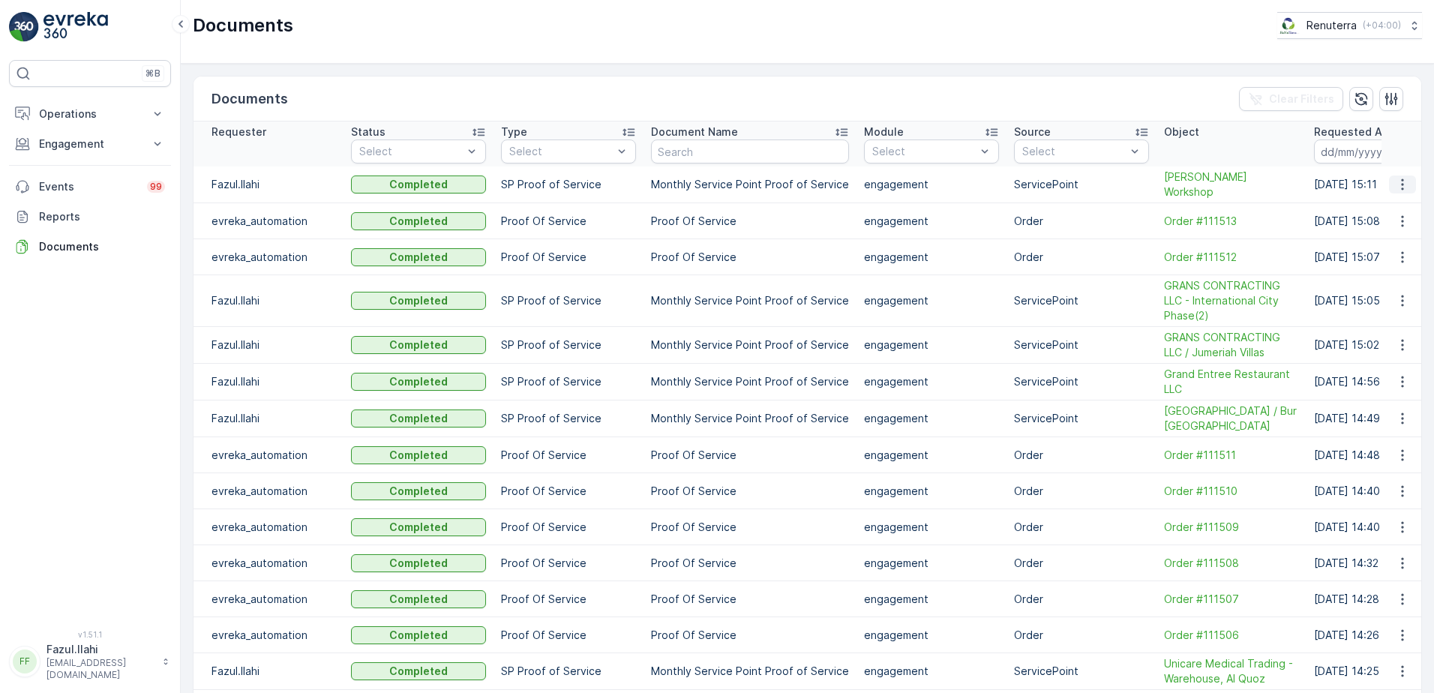
click at [1403, 184] on icon "button" at bounding box center [1402, 184] width 15 height 15
click at [1388, 206] on span "See Details" at bounding box center [1398, 206] width 58 height 15
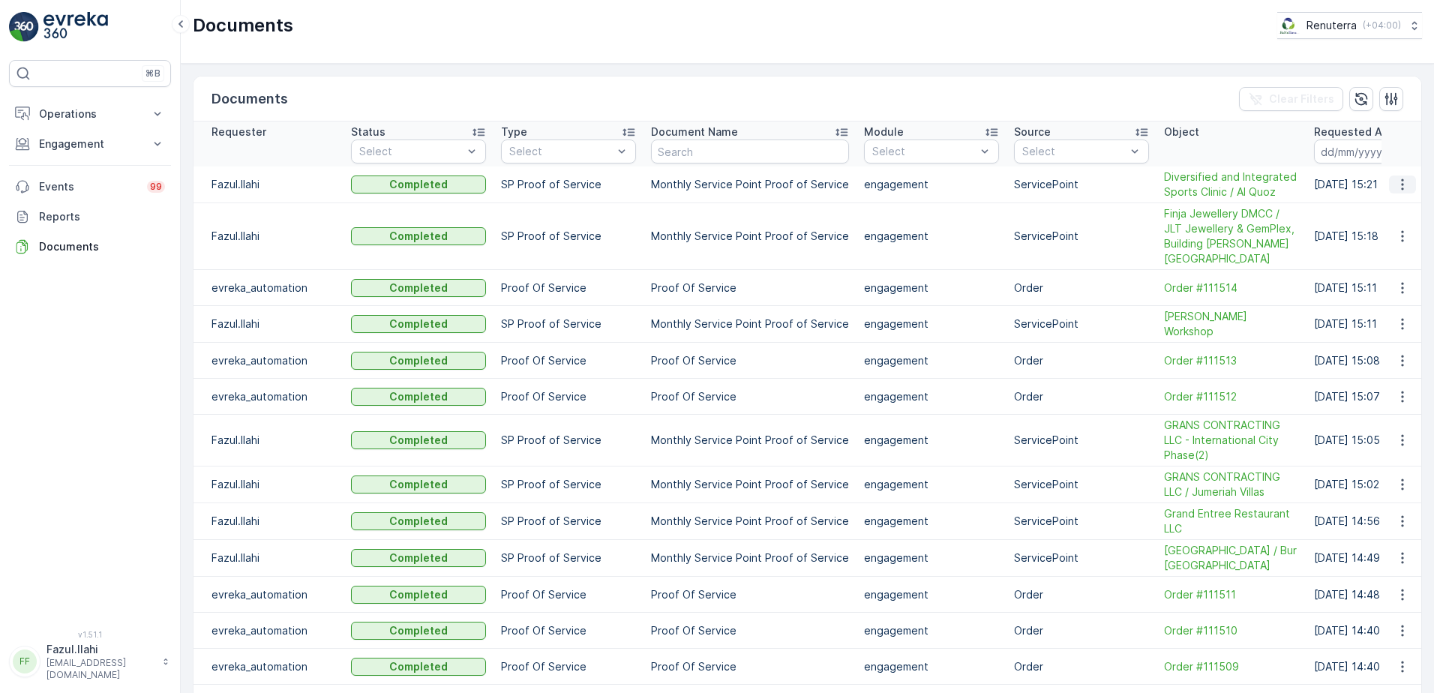
click at [1398, 187] on icon "button" at bounding box center [1402, 184] width 15 height 15
click at [1392, 209] on span "See Details" at bounding box center [1398, 206] width 58 height 15
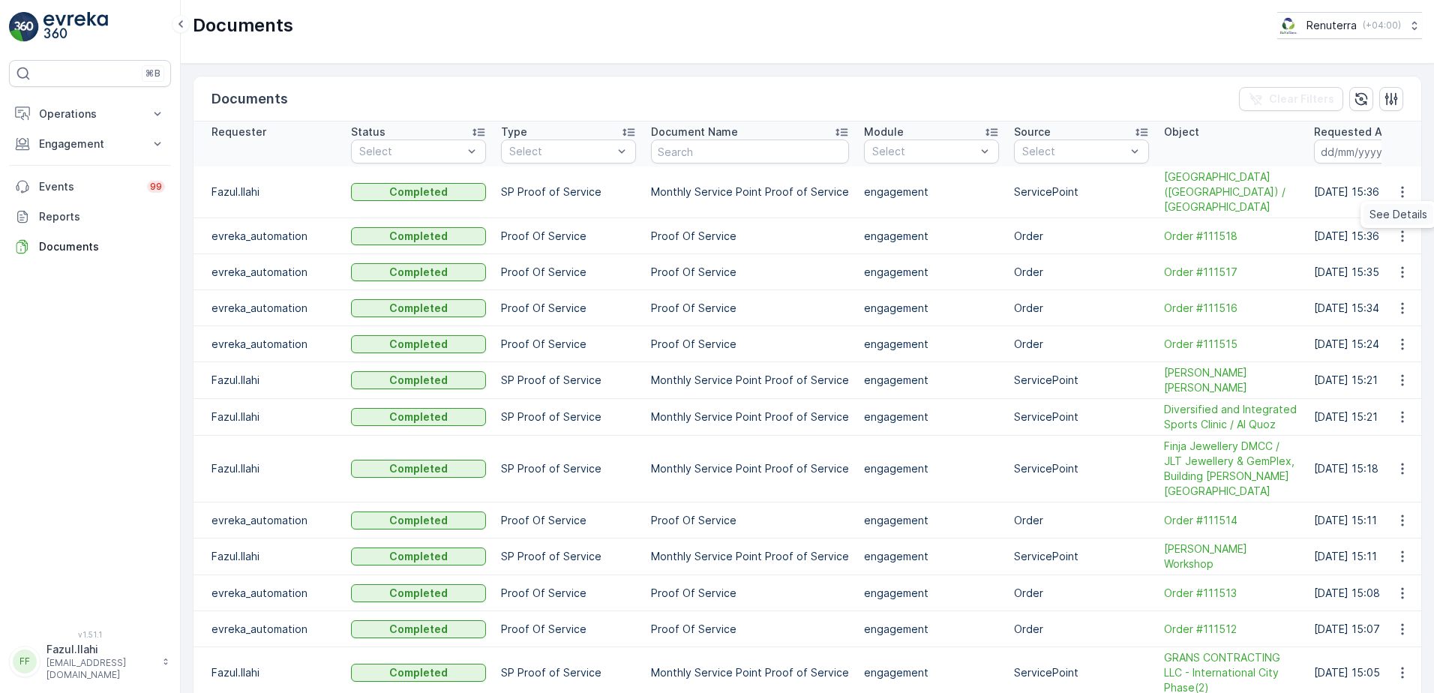
click at [1398, 214] on span "See Details" at bounding box center [1398, 214] width 58 height 15
